Goal: Task Accomplishment & Management: Use online tool/utility

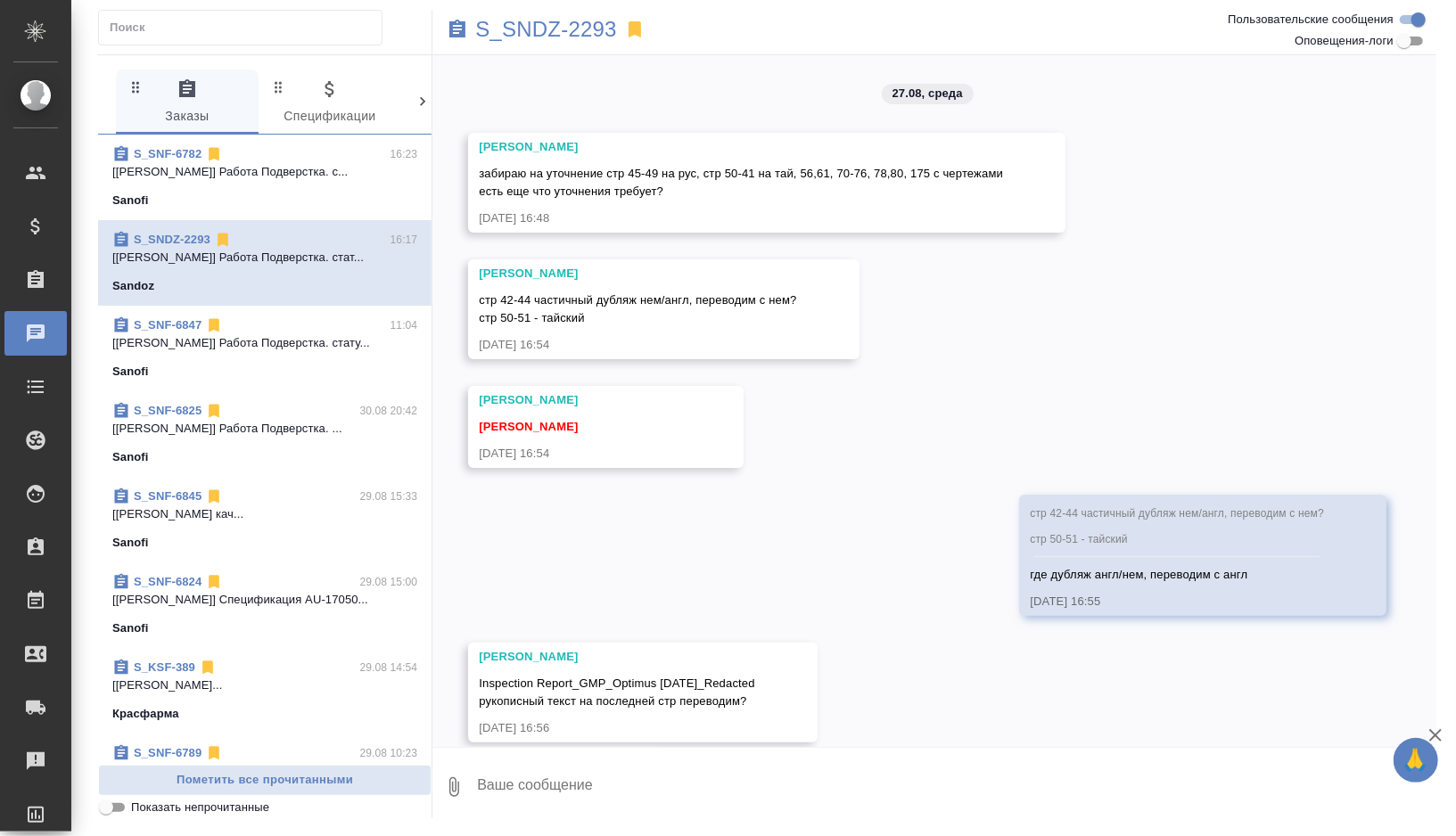
scroll to position [9160, 0]
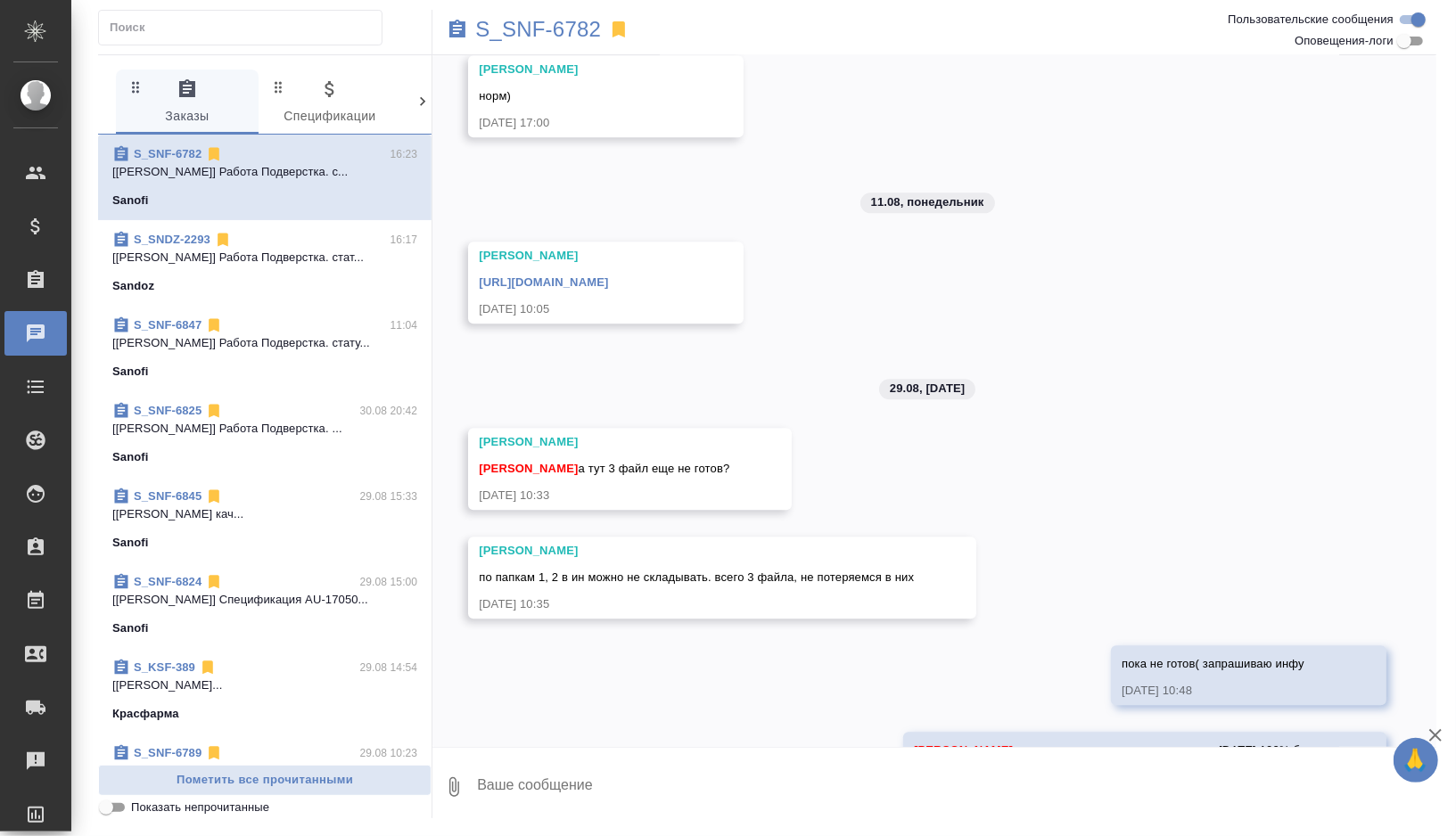
scroll to position [3058, 0]
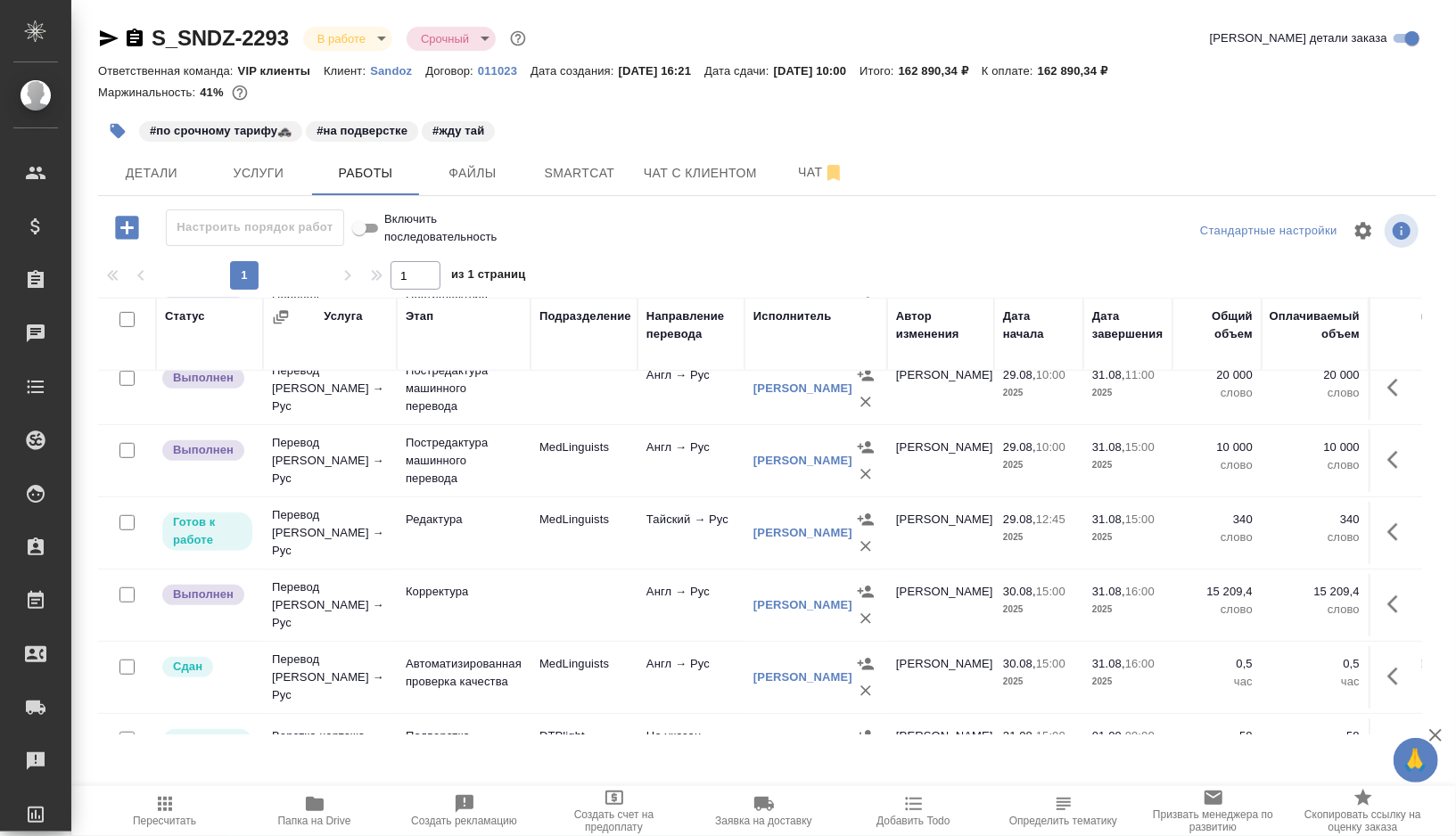
scroll to position [821, 0]
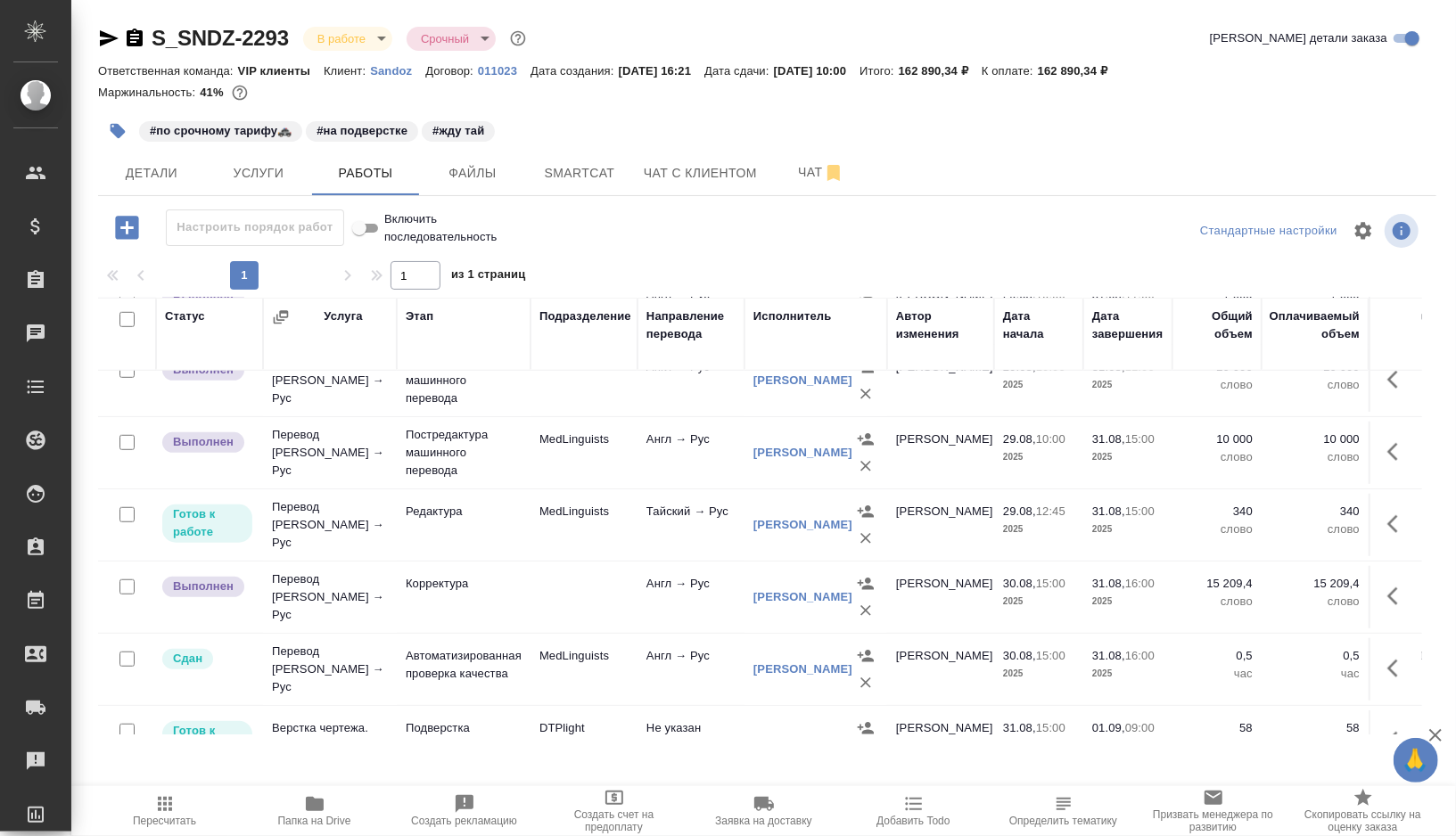
click at [596, 548] on td "MedLinguists" at bounding box center [584, 526] width 107 height 63
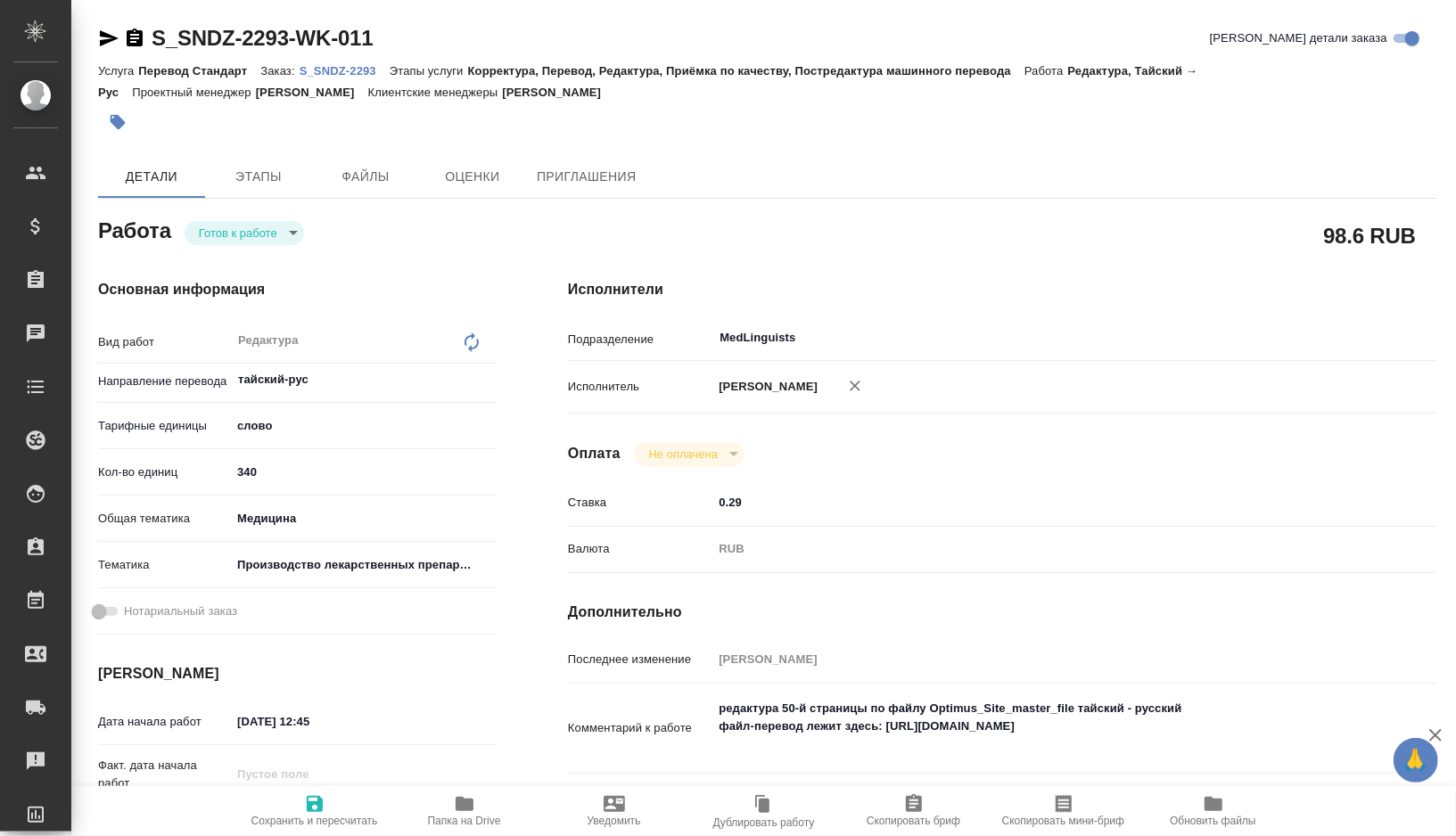
type textarea "x"
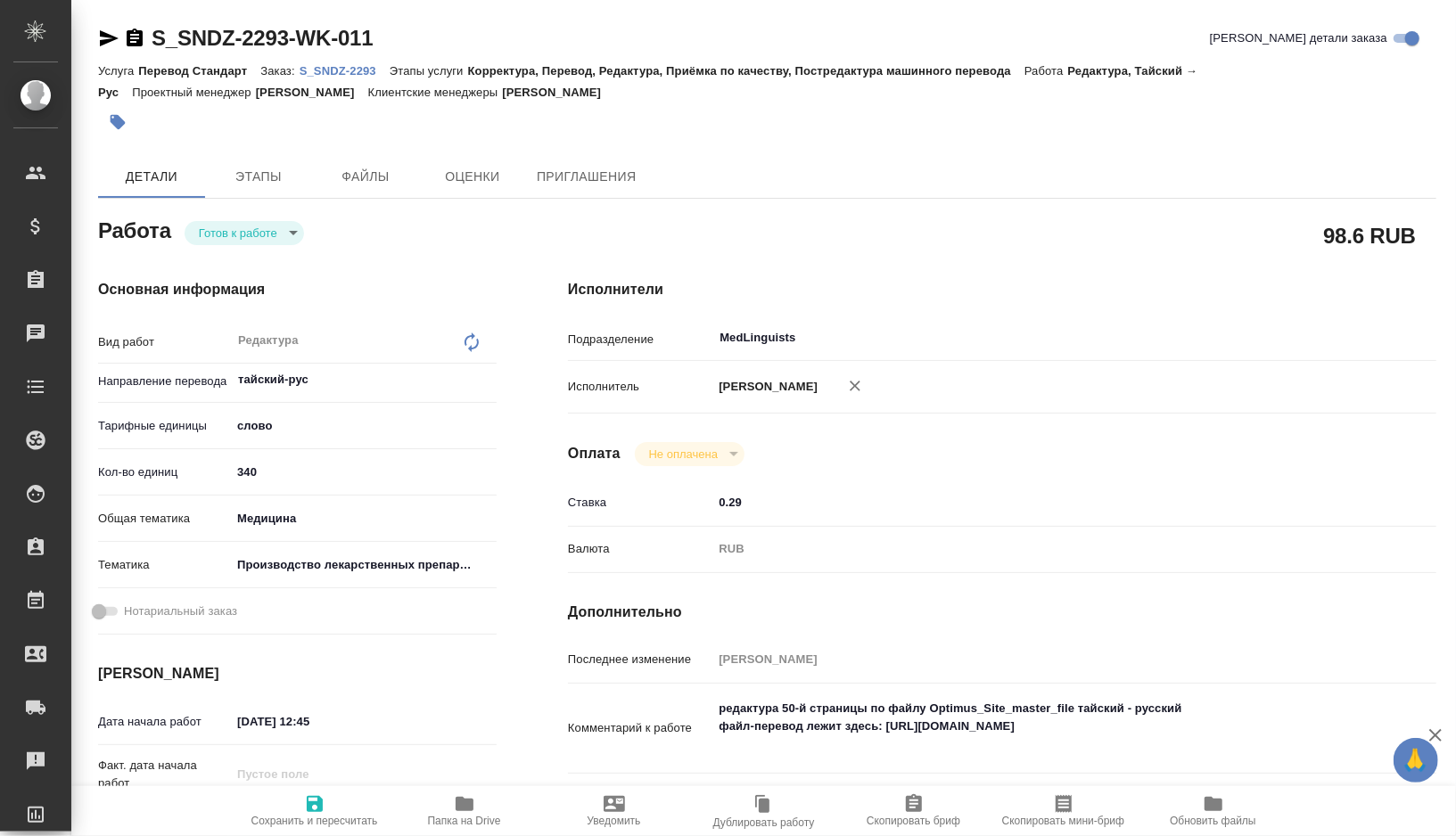
type textarea "x"
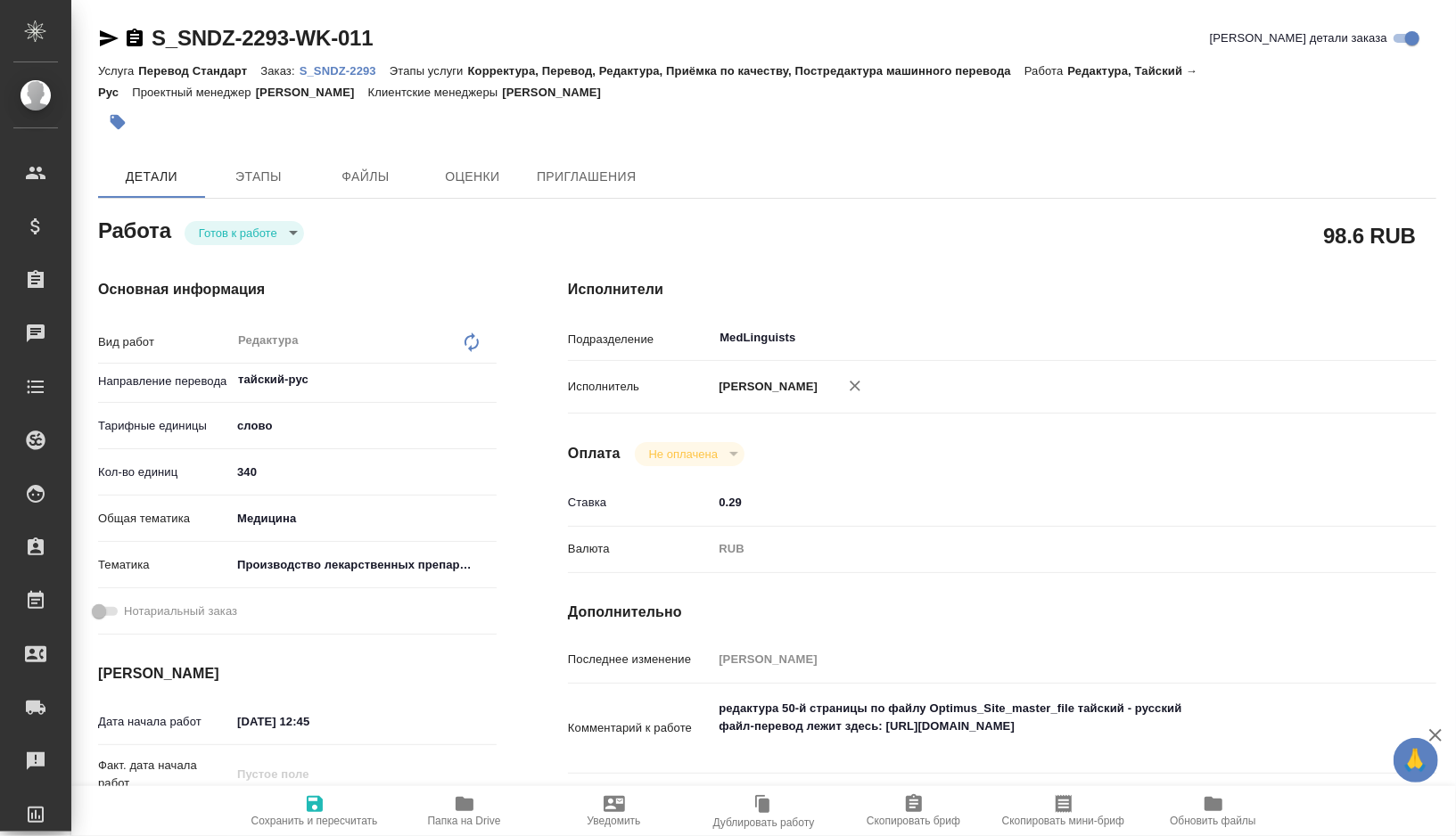
type textarea "x"
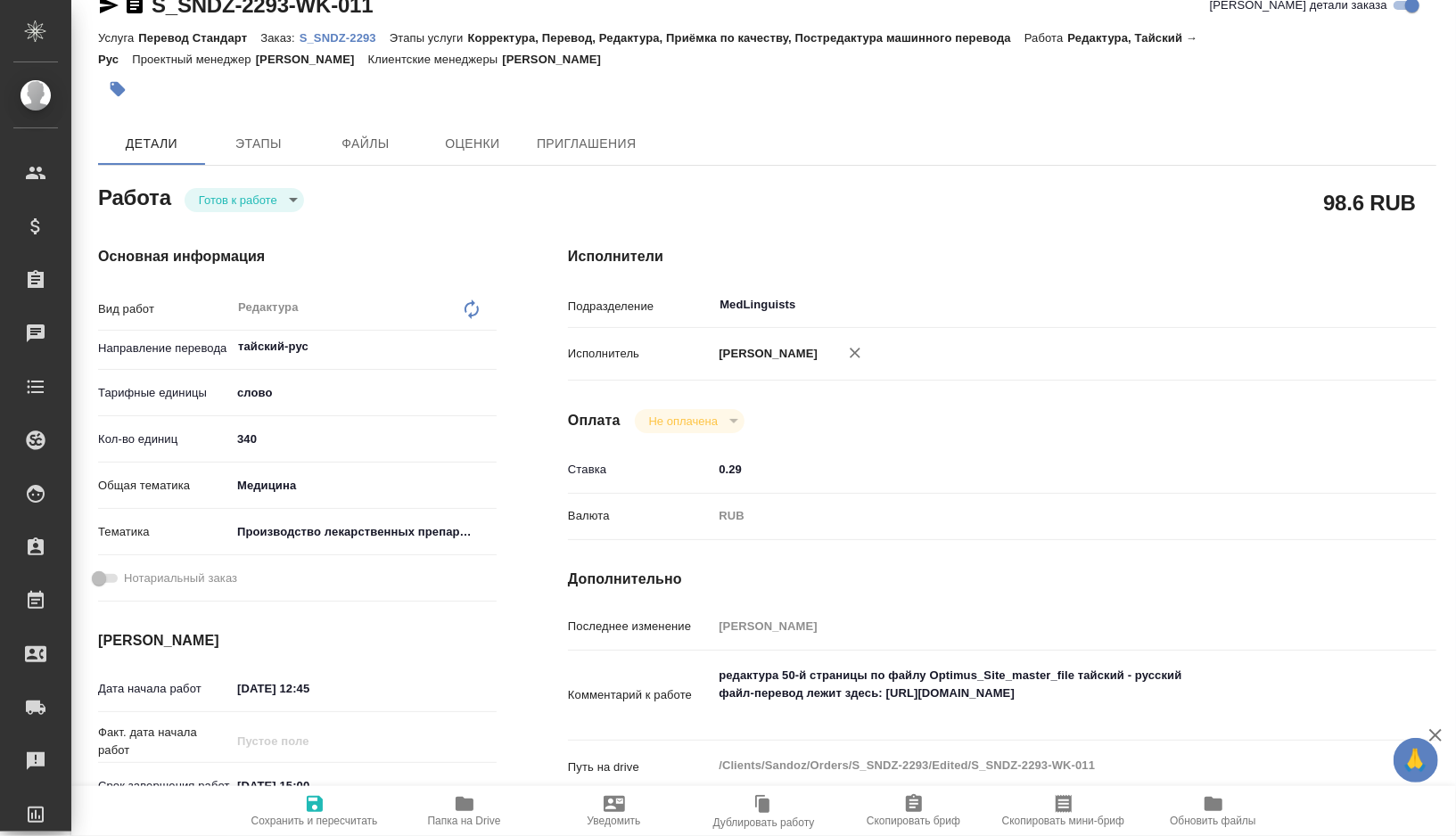
scroll to position [43, 0]
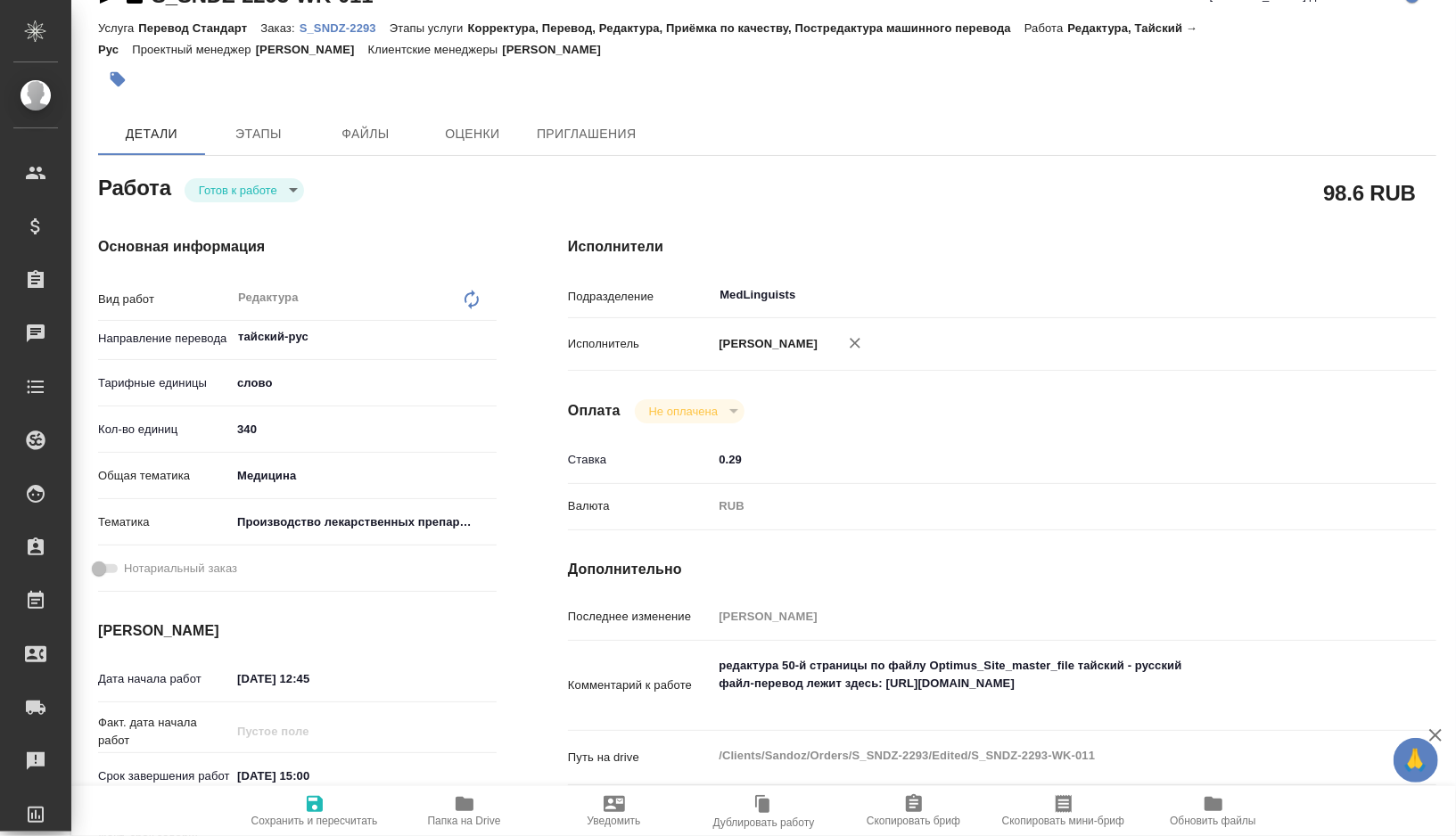
type textarea "x"
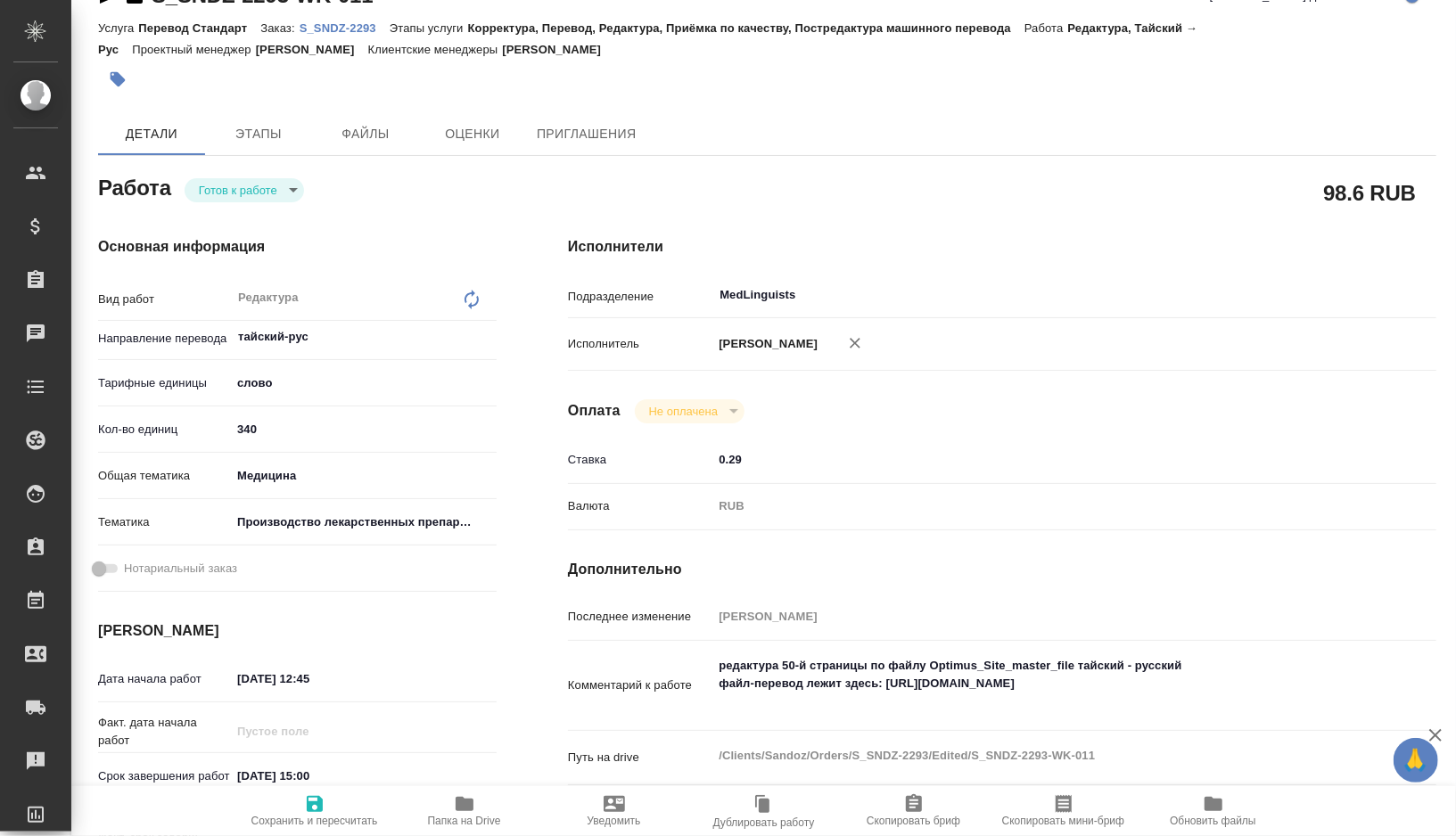
type textarea "x"
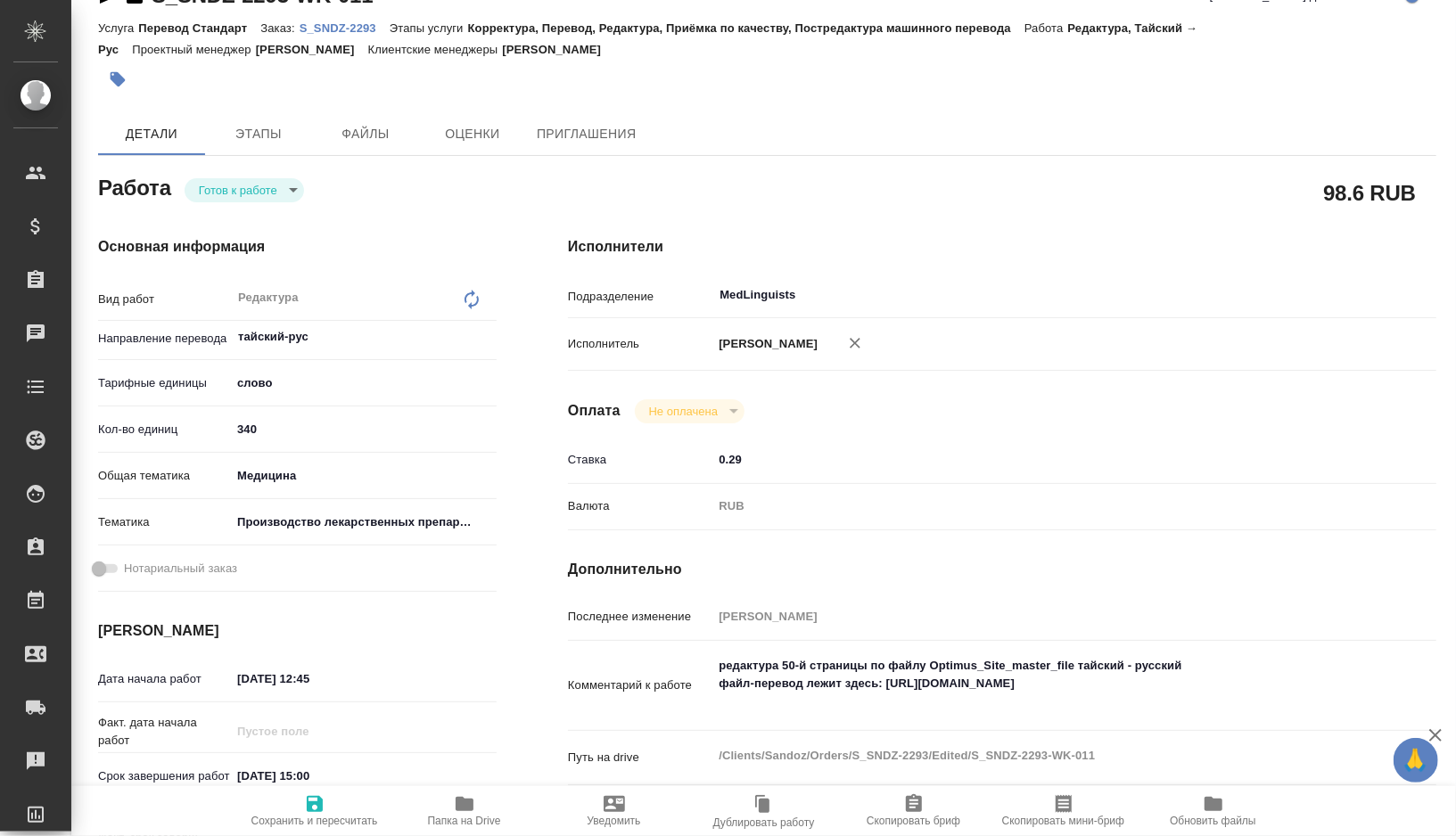
type textarea "x"
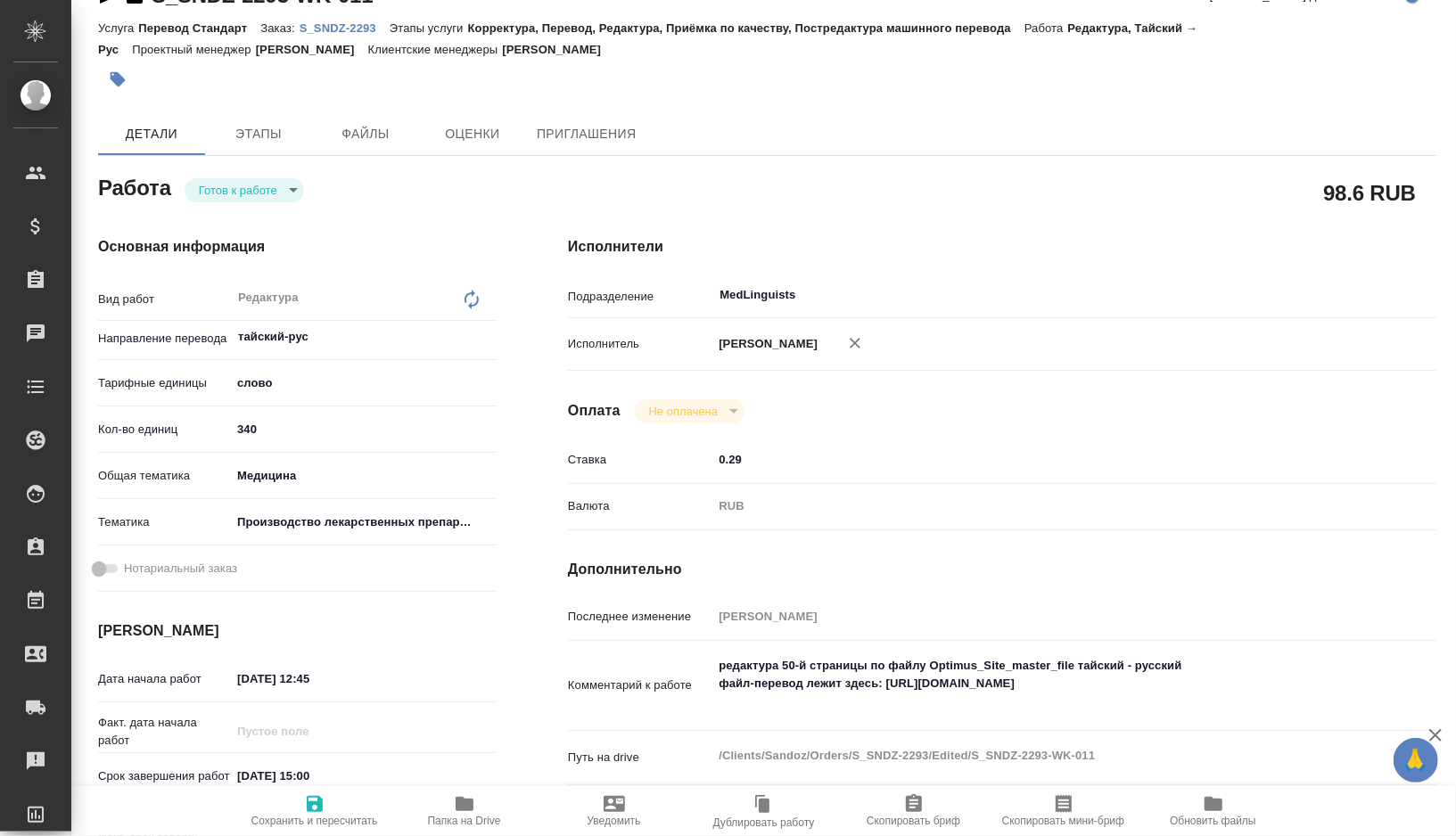
type textarea "x"
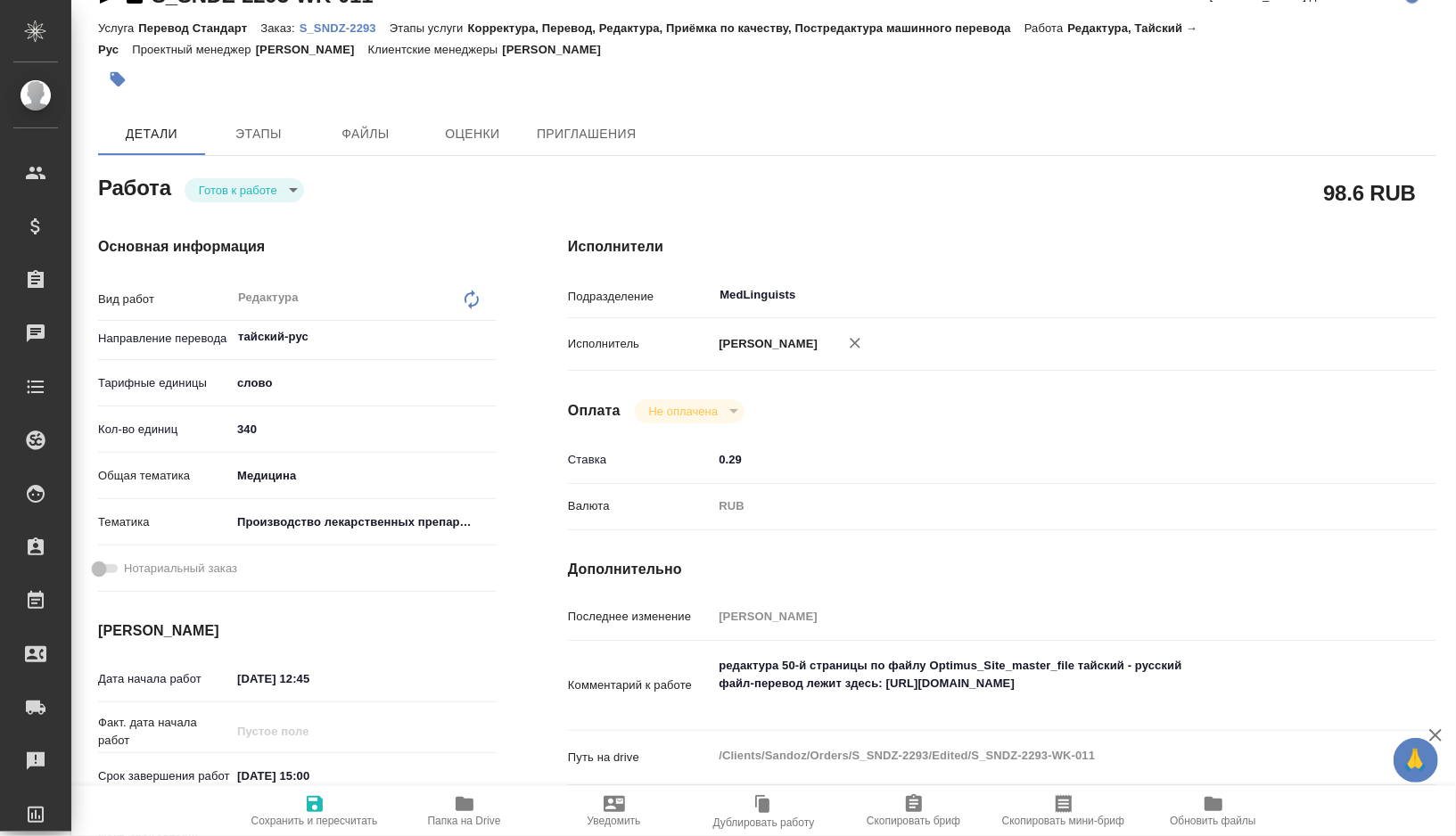
click at [465, 807] on icon "button" at bounding box center [465, 804] width 18 height 15
type textarea "x"
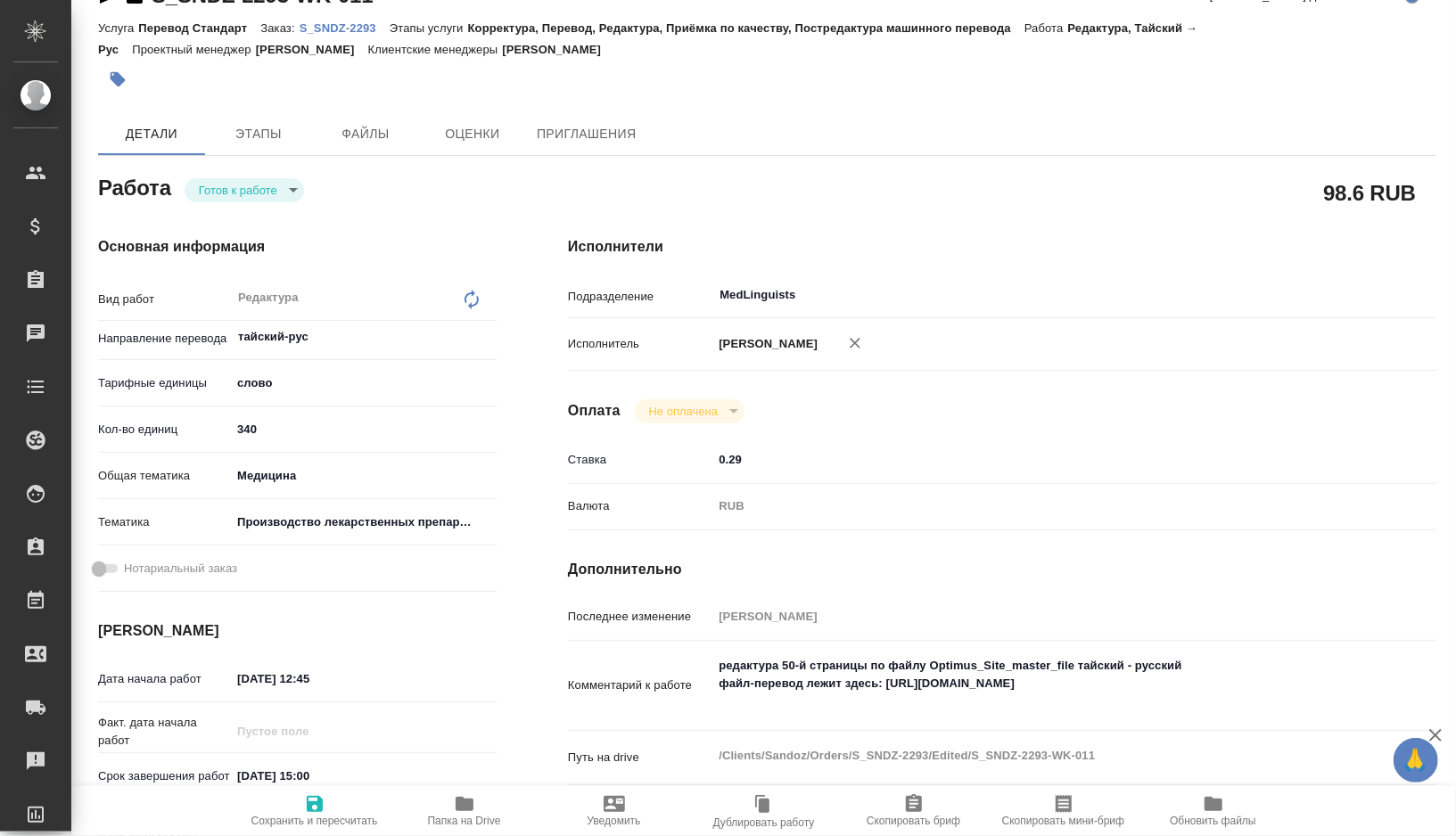
type textarea "x"
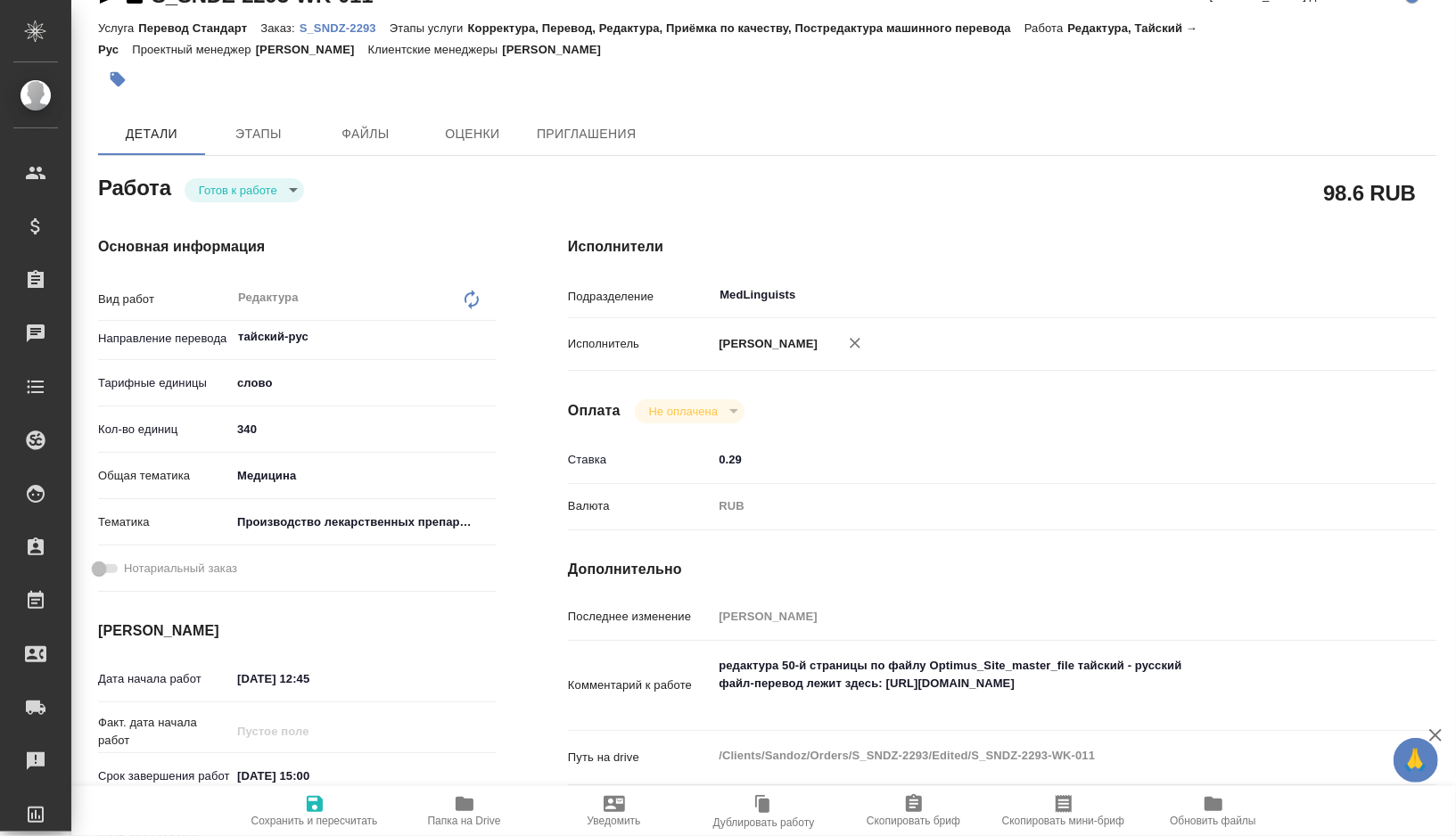
type textarea "x"
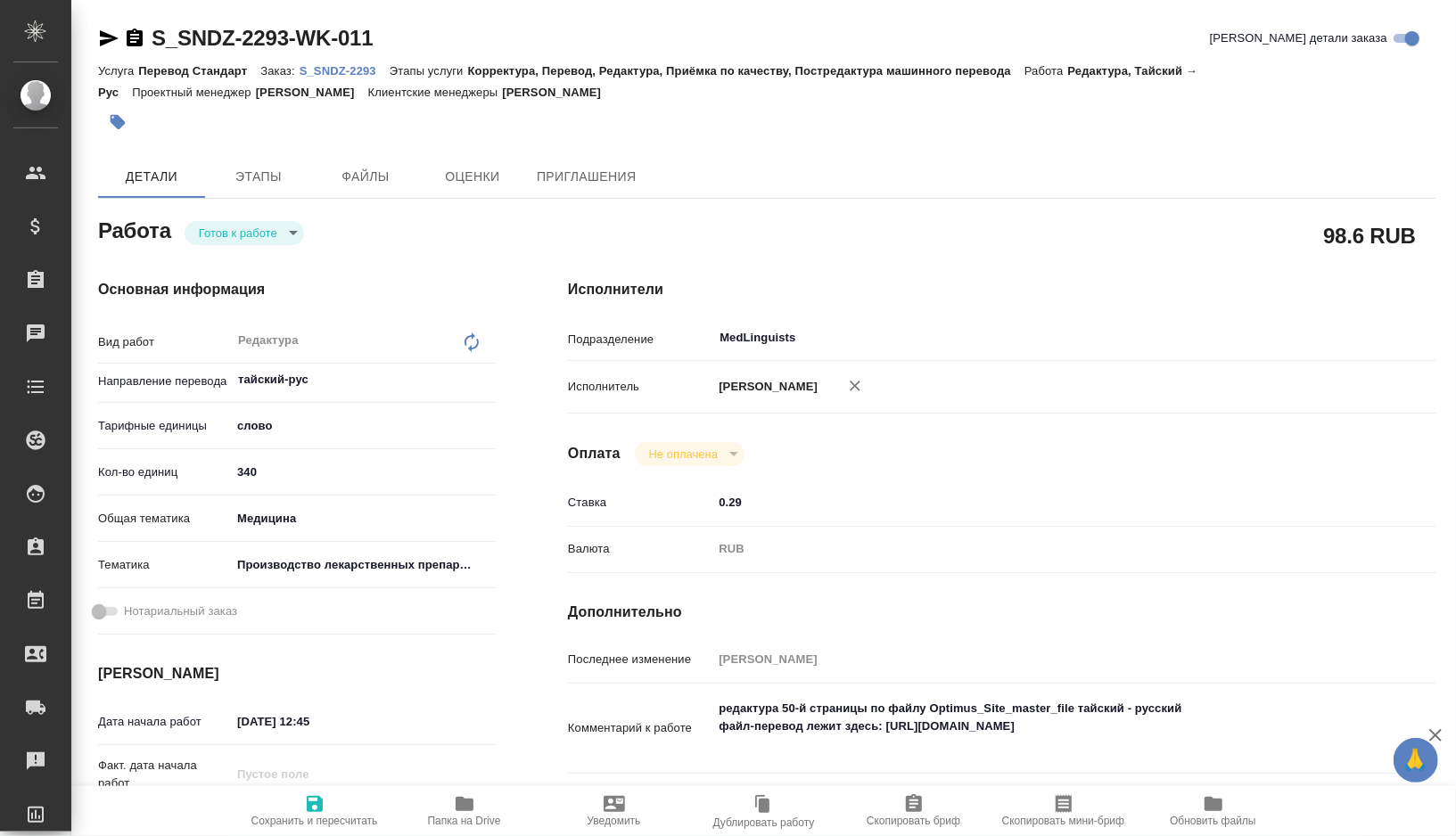
click at [109, 41] on icon "button" at bounding box center [109, 38] width 19 height 16
